Goal: Task Accomplishment & Management: Use online tool/utility

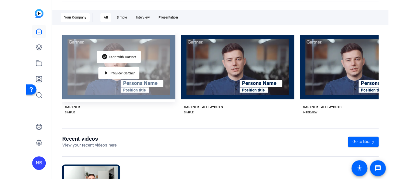
scroll to position [100, 0]
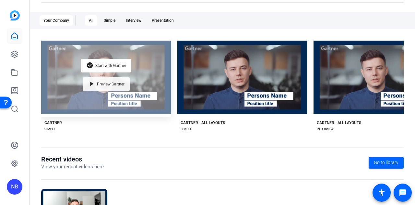
click at [112, 85] on div "play_arrow Preview Gartner" at bounding box center [106, 84] width 47 height 14
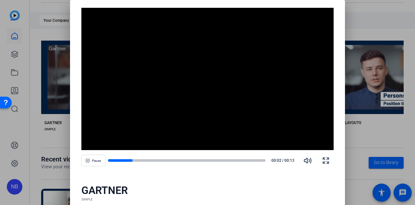
click at [359, 26] on div at bounding box center [207, 102] width 415 height 205
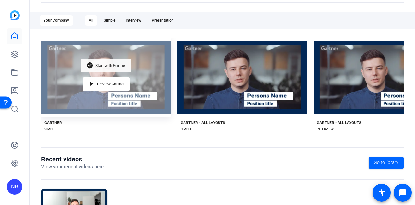
click at [103, 66] on div "check_circle Start with Gartner" at bounding box center [106, 66] width 50 height 14
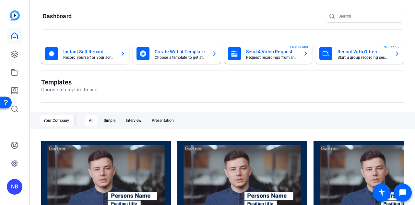
click at [180, 56] on mat-card-subtitle "Choose a template to get started" at bounding box center [181, 57] width 52 height 4
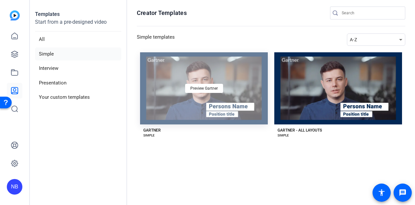
click at [165, 93] on div "Preview Gartner" at bounding box center [204, 88] width 128 height 72
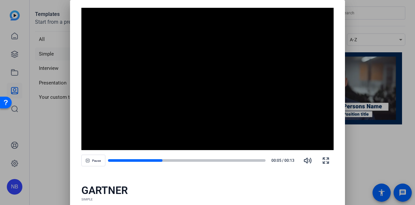
click at [365, 151] on div at bounding box center [207, 102] width 415 height 205
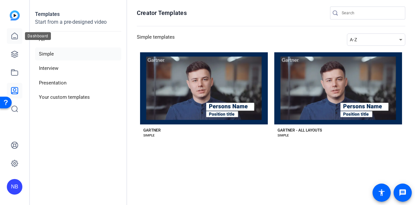
click at [14, 40] on link at bounding box center [15, 36] width 16 height 16
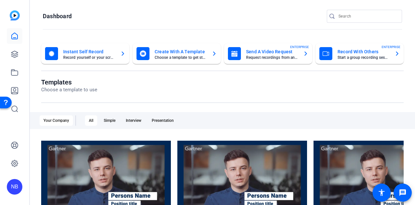
click at [188, 59] on mat-card-subtitle "Choose a template to get started" at bounding box center [181, 57] width 52 height 4
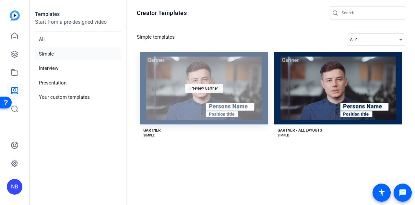
click at [207, 86] on span "Preview Gartner" at bounding box center [204, 88] width 28 height 4
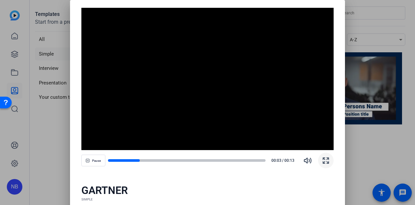
click at [329, 162] on icon "button" at bounding box center [326, 160] width 6 height 6
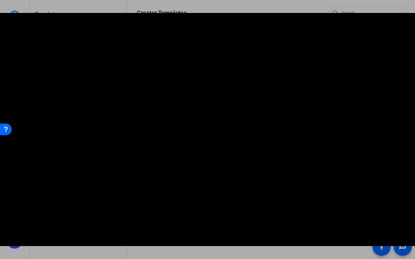
click at [90, 139] on video "Video Player" at bounding box center [207, 129] width 415 height 233
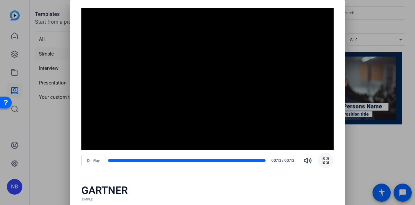
click at [147, 50] on video "Video Player" at bounding box center [207, 79] width 253 height 142
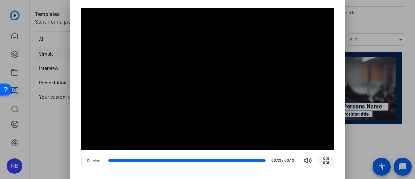
click at [363, 17] on div at bounding box center [207, 89] width 415 height 179
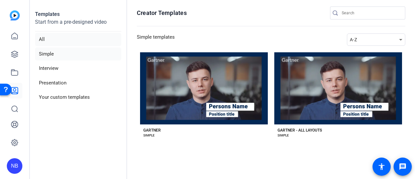
click at [44, 36] on li "All" at bounding box center [78, 39] width 86 height 13
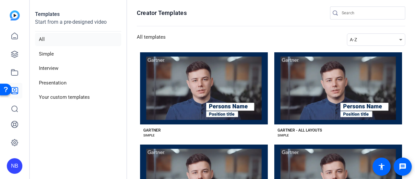
scroll to position [66, 0]
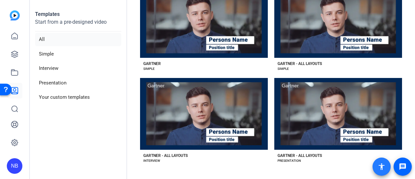
click at [385, 169] on mat-icon "accessibility" at bounding box center [382, 166] width 8 height 8
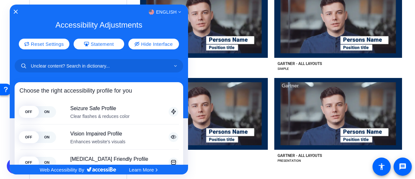
click at [250, 165] on div at bounding box center [207, 89] width 415 height 179
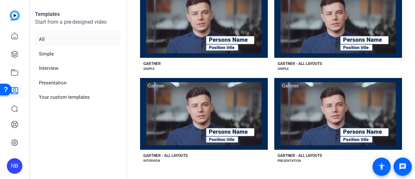
click at [16, 13] on img at bounding box center [15, 15] width 10 height 10
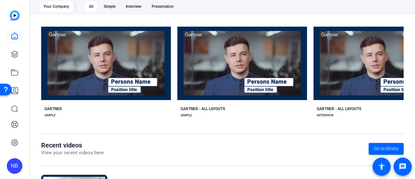
scroll to position [188, 0]
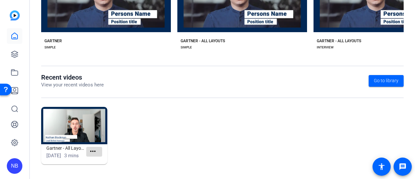
click at [95, 151] on mat-icon "more_horiz" at bounding box center [93, 151] width 8 height 8
click at [171, 130] on div at bounding box center [207, 89] width 415 height 179
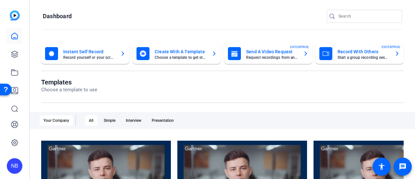
click at [171, 59] on div "Create With A Template Choose a template to get started" at bounding box center [177, 53] width 80 height 13
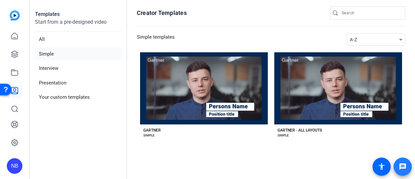
click at [404, 163] on mat-icon "message" at bounding box center [403, 166] width 8 height 8
click at [66, 98] on li "Your custom templates" at bounding box center [78, 96] width 86 height 13
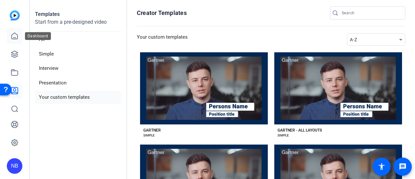
click at [15, 37] on icon at bounding box center [15, 36] width 8 height 8
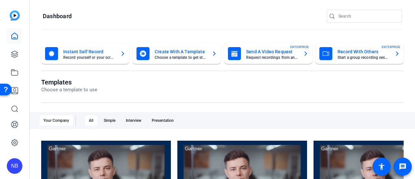
click at [212, 54] on icon "button" at bounding box center [214, 54] width 5 height 8
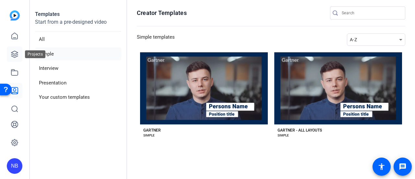
click at [16, 55] on icon at bounding box center [14, 54] width 6 height 6
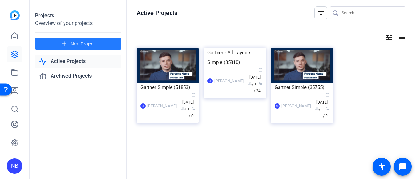
click at [70, 42] on span at bounding box center [78, 44] width 86 height 16
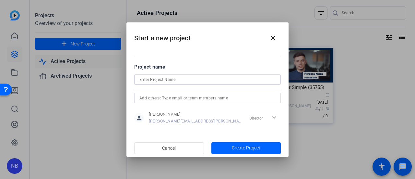
click at [178, 78] on input at bounding box center [207, 80] width 136 height 8
type input "LSA Prep Video"
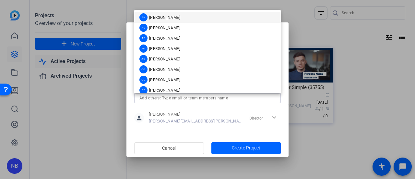
click at [180, 95] on input "text" at bounding box center [207, 98] width 136 height 8
click at [222, 113] on div "person [PERSON_NAME] [PERSON_NAME][EMAIL_ADDRESS][PERSON_NAME][PERSON_NAME][DOM…" at bounding box center [207, 118] width 147 height 16
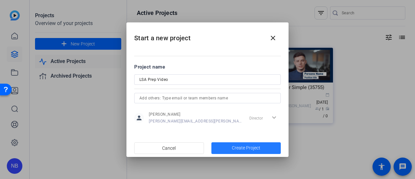
click at [239, 147] on span "Create Project" at bounding box center [246, 147] width 29 height 7
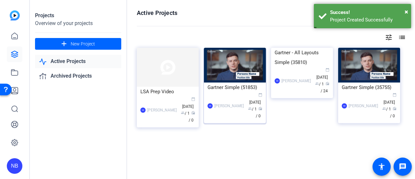
click at [235, 88] on div "Gartner Simple (51853)" at bounding box center [235, 87] width 55 height 10
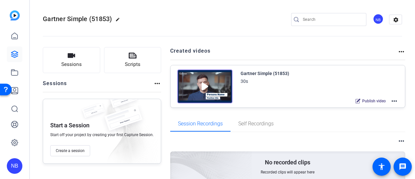
scroll to position [31, 0]
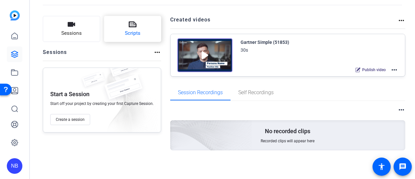
click at [140, 35] on button "Scripts" at bounding box center [132, 29] width 57 height 26
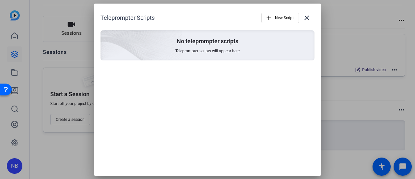
click at [186, 40] on p "No teleprompter scripts" at bounding box center [208, 41] width 62 height 8
click at [271, 15] on mat-icon "add" at bounding box center [268, 17] width 7 height 7
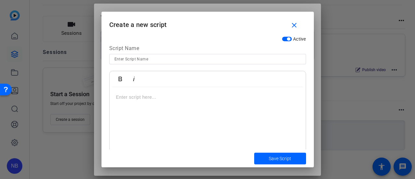
click at [146, 85] on div "Bold Italic" at bounding box center [208, 79] width 196 height 16
click at [142, 90] on div at bounding box center [208, 127] width 196 height 81
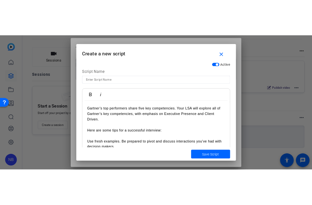
scroll to position [85, 0]
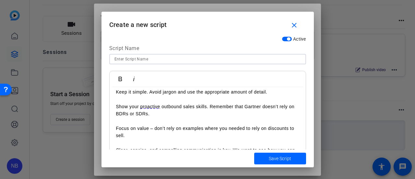
click at [137, 59] on input at bounding box center [207, 59] width 186 height 8
type input "Competencies"
click at [281, 158] on span "Save Script" at bounding box center [280, 158] width 22 height 7
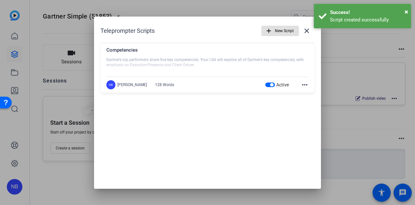
scroll to position [5, 0]
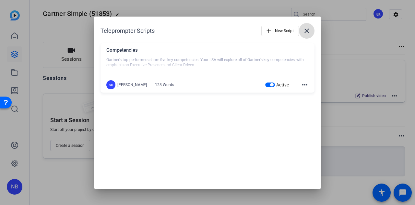
click at [309, 32] on mat-icon "close" at bounding box center [307, 31] width 8 height 8
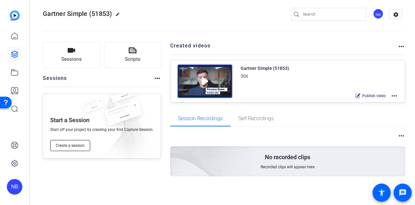
click at [68, 143] on span "Create a session" at bounding box center [70, 145] width 29 height 5
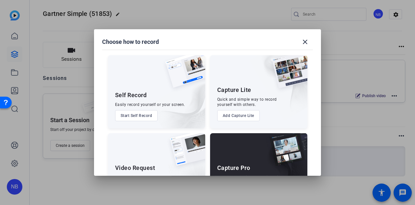
click at [145, 116] on button "Start Self Record" at bounding box center [136, 115] width 43 height 11
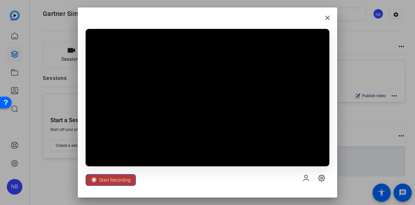
click at [117, 181] on span "Start Recording" at bounding box center [114, 180] width 31 height 12
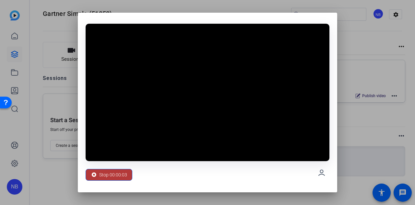
click at [105, 174] on span "Stop 00:00:03" at bounding box center [113, 174] width 28 height 12
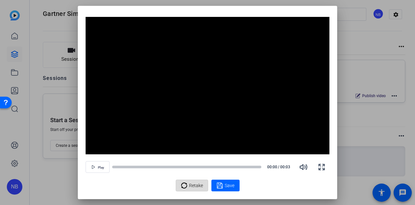
click at [195, 183] on span "Retake" at bounding box center [196, 185] width 14 height 12
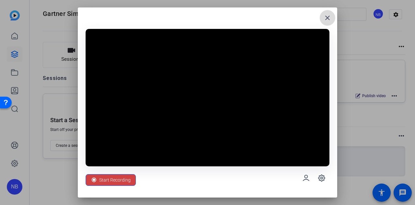
click at [326, 15] on mat-icon "close" at bounding box center [328, 18] width 8 height 8
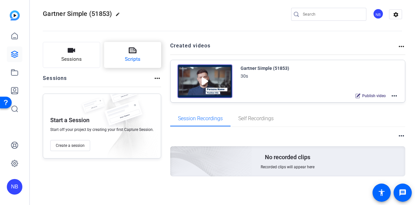
click at [120, 59] on button "Scripts" at bounding box center [132, 55] width 57 height 26
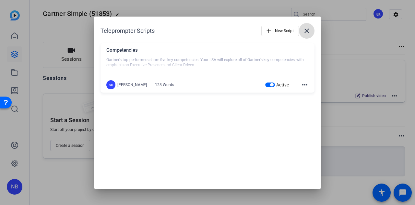
click at [312, 30] on span at bounding box center [307, 31] width 16 height 16
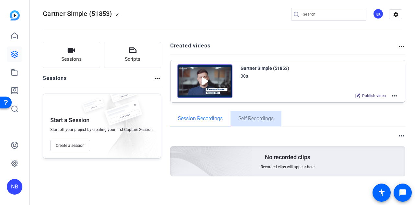
click at [251, 117] on span "Self Recordings" at bounding box center [255, 118] width 35 height 5
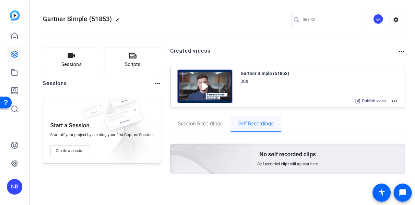
scroll to position [0, 0]
click at [73, 146] on button "Create a session" at bounding box center [70, 150] width 40 height 11
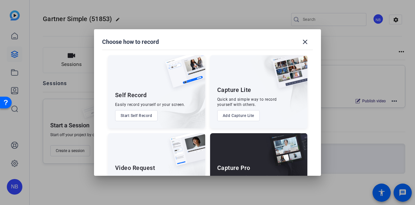
click at [146, 116] on button "Start Self Record" at bounding box center [136, 115] width 43 height 11
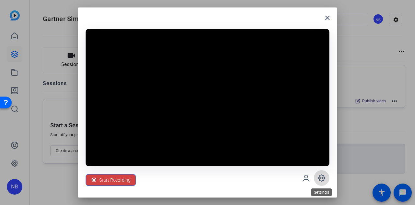
click at [324, 181] on icon at bounding box center [322, 178] width 8 height 8
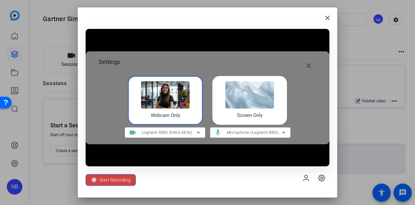
click at [222, 186] on div "Start Recording" at bounding box center [208, 177] width 244 height 23
click at [304, 63] on span at bounding box center [309, 66] width 16 height 16
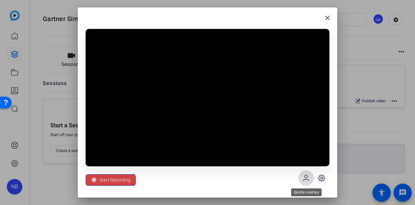
click at [307, 174] on icon at bounding box center [306, 178] width 8 height 8
click at [329, 17] on mat-icon "close" at bounding box center [328, 18] width 8 height 8
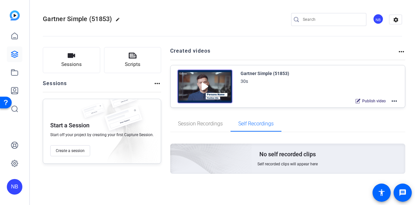
click at [157, 87] on mat-icon "more_horiz" at bounding box center [157, 83] width 8 height 8
click at [142, 63] on div at bounding box center [207, 102] width 415 height 205
click at [137, 56] on button "Scripts" at bounding box center [132, 60] width 57 height 26
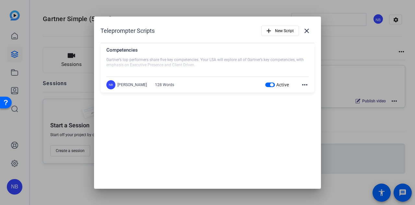
click at [306, 84] on mat-icon "more_horiz" at bounding box center [305, 85] width 8 height 8
click at [251, 134] on div at bounding box center [207, 102] width 415 height 205
click at [152, 53] on div "Competencies" at bounding box center [207, 51] width 202 height 11
click at [151, 62] on div at bounding box center [207, 65] width 202 height 16
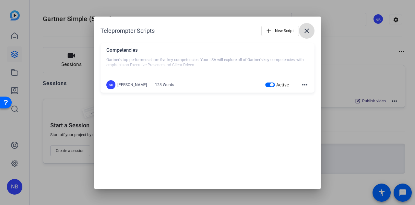
click at [307, 30] on mat-icon "close" at bounding box center [307, 31] width 8 height 8
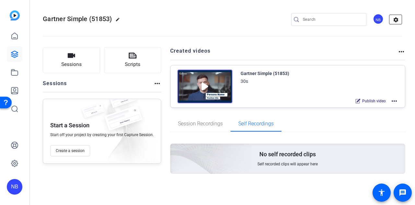
click at [392, 20] on mat-icon "settings" at bounding box center [395, 20] width 13 height 10
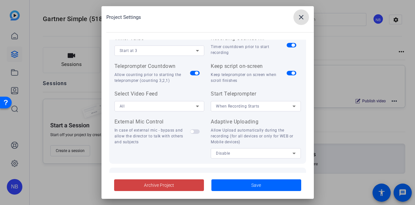
scroll to position [95, 0]
click at [244, 104] on span "When Recording Starts" at bounding box center [237, 105] width 43 height 5
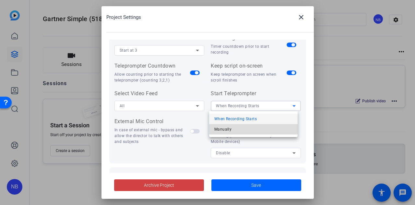
click at [230, 127] on span "Manually" at bounding box center [222, 129] width 17 height 8
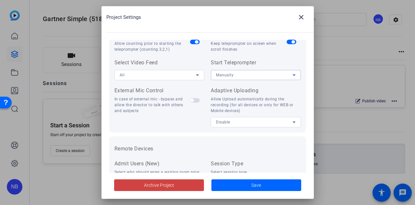
scroll to position [126, 0]
click at [274, 76] on div "Manually" at bounding box center [254, 74] width 77 height 8
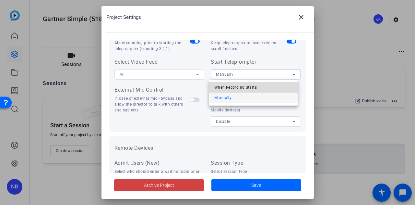
click at [258, 89] on mat-option "When Recording Starts" at bounding box center [253, 87] width 89 height 10
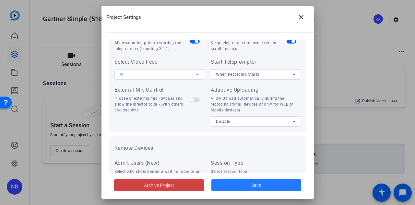
click at [255, 187] on span "Save" at bounding box center [256, 185] width 10 height 7
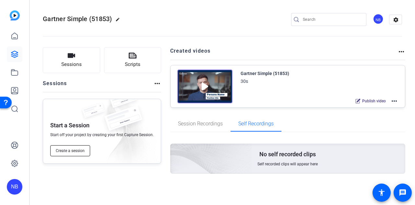
click at [83, 154] on button "Create a session" at bounding box center [70, 150] width 40 height 11
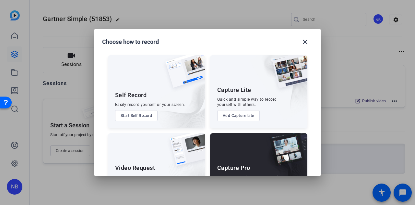
scroll to position [37, 0]
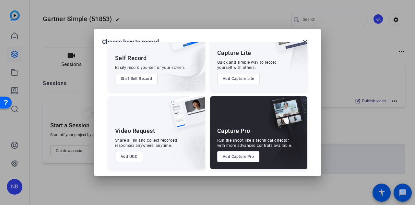
click at [144, 79] on button "Start Self Record" at bounding box center [136, 78] width 43 height 11
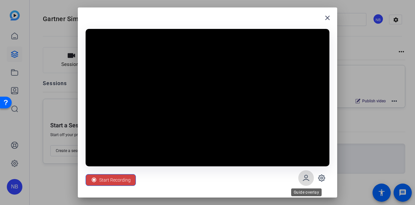
click at [305, 177] on icon at bounding box center [306, 178] width 8 height 8
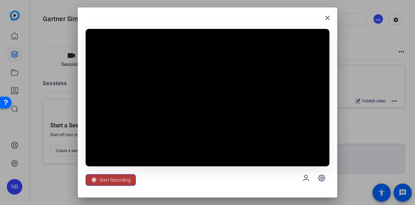
click at [116, 182] on span "Start Recording" at bounding box center [114, 180] width 31 height 12
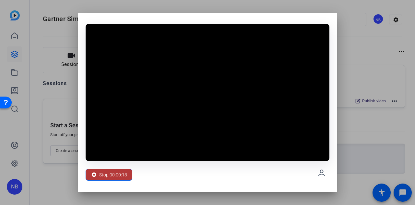
click at [106, 173] on span "Stop 00:00:13" at bounding box center [113, 174] width 28 height 12
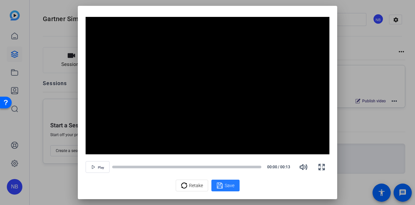
click at [226, 184] on span "Save" at bounding box center [230, 185] width 10 height 7
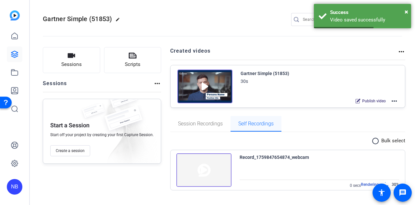
scroll to position [1, 0]
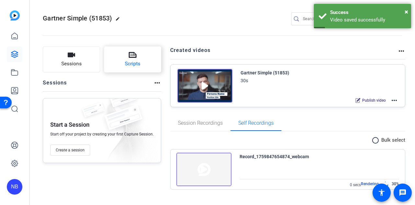
click at [125, 54] on button "Scripts" at bounding box center [132, 59] width 57 height 26
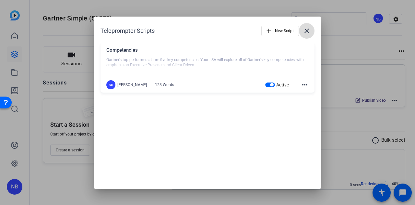
click at [307, 30] on mat-icon "close" at bounding box center [307, 31] width 8 height 8
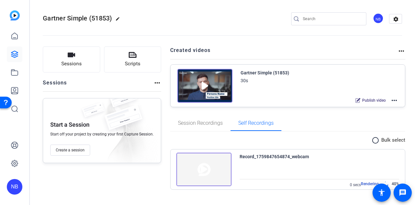
click at [400, 52] on mat-icon "more_horiz" at bounding box center [402, 51] width 8 height 8
click at [392, 15] on div at bounding box center [207, 102] width 415 height 205
click at [394, 18] on mat-icon "settings" at bounding box center [395, 19] width 13 height 10
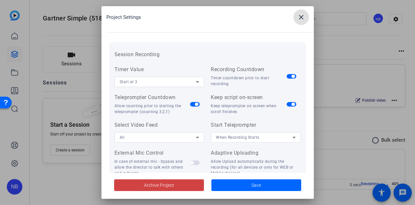
scroll to position [64, 0]
click at [186, 81] on div "Start at 3" at bounding box center [158, 81] width 77 height 8
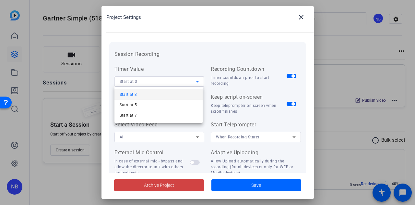
click at [189, 52] on div at bounding box center [207, 102] width 415 height 205
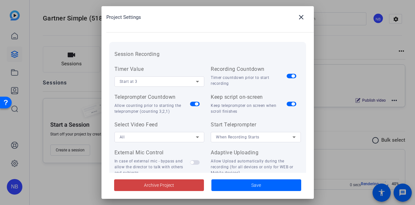
click at [291, 105] on span "button" at bounding box center [292, 104] width 10 height 5
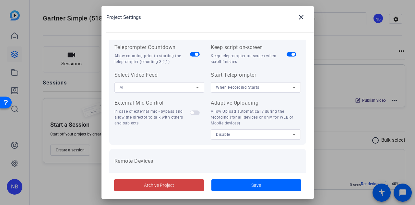
scroll to position [114, 0]
click at [252, 89] on span "When Recording Starts" at bounding box center [237, 87] width 43 height 5
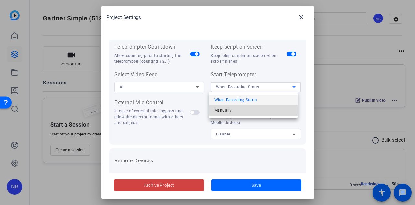
click at [234, 112] on mat-option "Manually" at bounding box center [253, 110] width 89 height 10
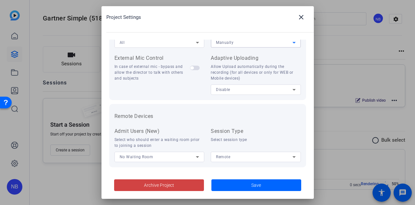
scroll to position [163, 0]
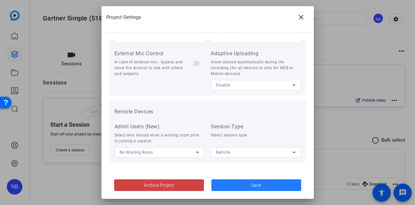
click at [257, 187] on span "Save" at bounding box center [256, 185] width 10 height 7
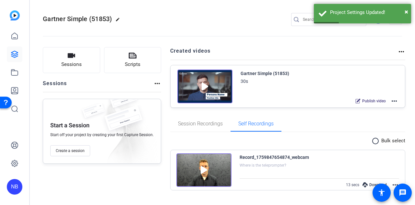
scroll to position [1, 0]
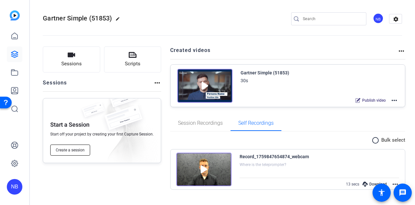
click at [68, 151] on span "Create a session" at bounding box center [70, 149] width 29 height 5
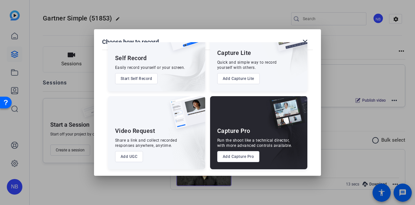
scroll to position [37, 0]
click at [229, 156] on button "Add Capture Pro" at bounding box center [238, 156] width 42 height 11
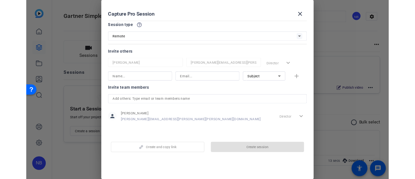
scroll to position [0, 0]
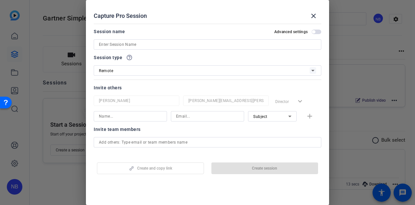
click at [193, 72] on div "Remote" at bounding box center [204, 70] width 211 height 8
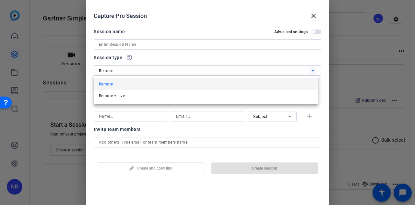
click at [204, 59] on div at bounding box center [207, 102] width 415 height 205
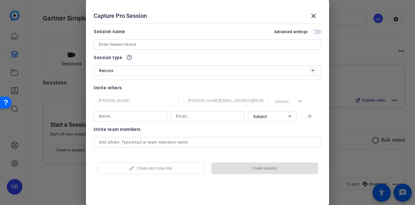
click at [312, 30] on span "button" at bounding box center [317, 32] width 10 height 5
click at [313, 11] on span at bounding box center [314, 16] width 16 height 16
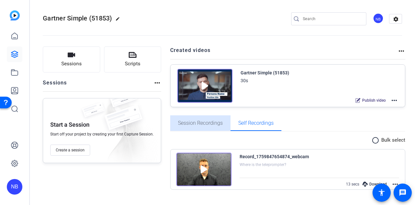
click at [214, 124] on span "Session Recordings" at bounding box center [200, 122] width 45 height 5
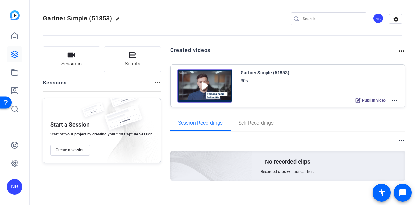
click at [270, 170] on span "Recorded clips will appear here" at bounding box center [288, 171] width 54 height 5
click at [68, 59] on button "Sessions" at bounding box center [71, 59] width 57 height 26
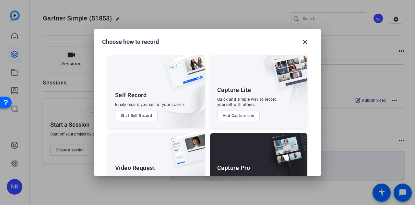
click at [142, 116] on button "Start Self Record" at bounding box center [136, 115] width 43 height 11
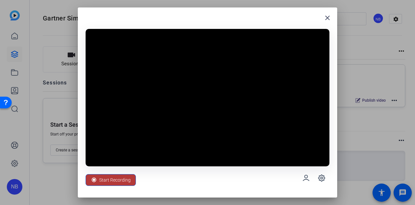
click at [124, 180] on span "Start Recording" at bounding box center [114, 180] width 31 height 12
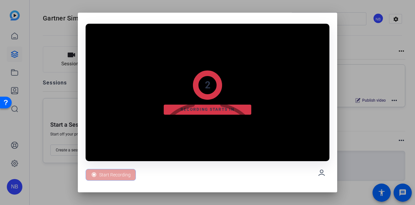
click at [215, 129] on img at bounding box center [207, 99] width 105 height 110
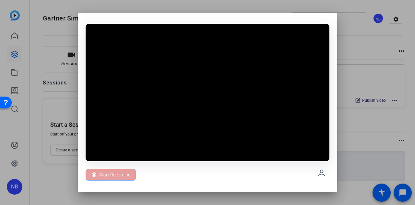
click at [215, 129] on img at bounding box center [207, 99] width 105 height 110
click at [197, 174] on div "Stop 00:00:00" at bounding box center [208, 172] width 244 height 23
click at [197, 174] on div "Stop 00:00:02" at bounding box center [208, 172] width 244 height 23
click at [227, 74] on img at bounding box center [207, 99] width 105 height 110
click at [238, 20] on div "Stop 00:00:05" at bounding box center [207, 102] width 259 height 179
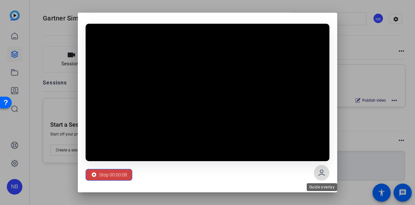
click at [327, 176] on span at bounding box center [322, 173] width 16 height 16
click at [109, 174] on span "Stop 00:00:20" at bounding box center [113, 174] width 28 height 12
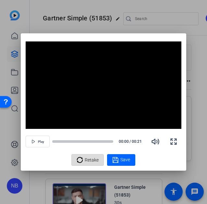
click at [90, 160] on span "Retake" at bounding box center [92, 160] width 14 height 12
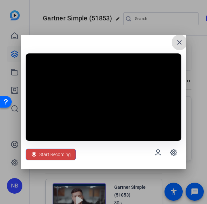
click at [179, 42] on mat-icon "close" at bounding box center [179, 43] width 8 height 8
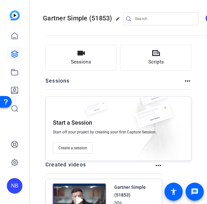
click at [158, 173] on div "Created videos more_horiz" at bounding box center [103, 167] width 117 height 13
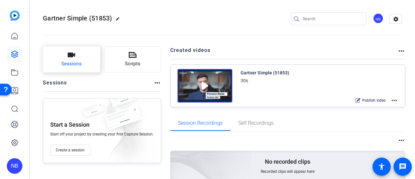
click at [75, 65] on span "Sessions" at bounding box center [71, 63] width 20 height 7
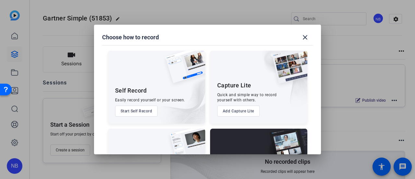
click at [144, 112] on button "Start Self Record" at bounding box center [136, 110] width 43 height 11
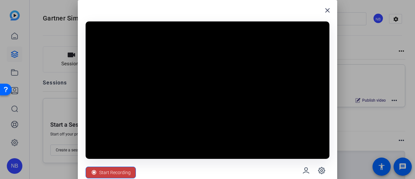
click at [116, 173] on span "Start Recording" at bounding box center [114, 172] width 31 height 12
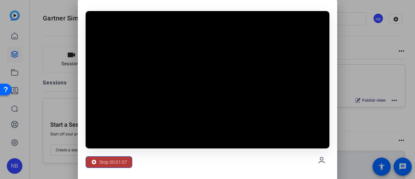
click at [118, 165] on span "Stop 00:01:07" at bounding box center [113, 162] width 28 height 12
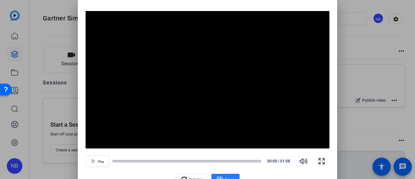
click at [231, 174] on span at bounding box center [225, 180] width 28 height 16
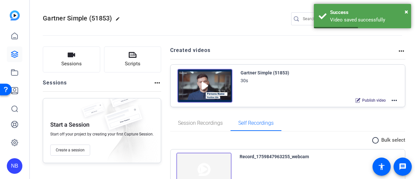
scroll to position [72, 0]
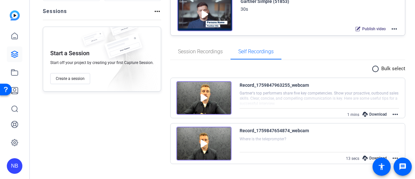
click at [376, 111] on div "Download" at bounding box center [374, 114] width 31 height 8
click at [394, 113] on mat-icon "more_horiz" at bounding box center [395, 114] width 8 height 8
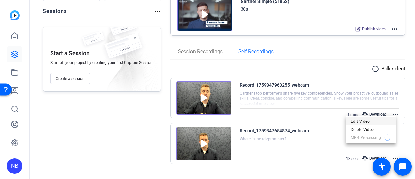
click at [370, 122] on span "Edit Video" at bounding box center [371, 121] width 40 height 8
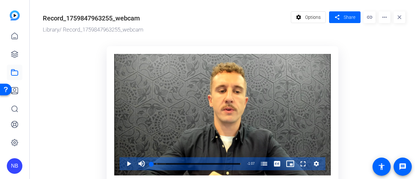
scroll to position [1, 0]
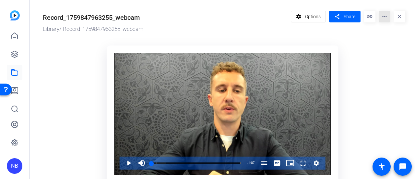
click at [381, 17] on mat-icon "more_horiz" at bounding box center [385, 17] width 12 height 12
